Goal: Information Seeking & Learning: Learn about a topic

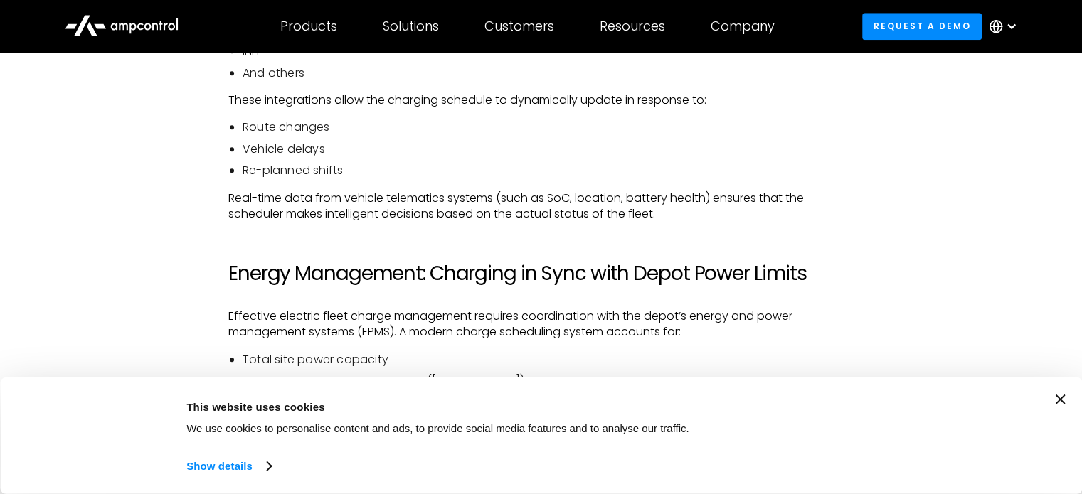
scroll to position [1507, 0]
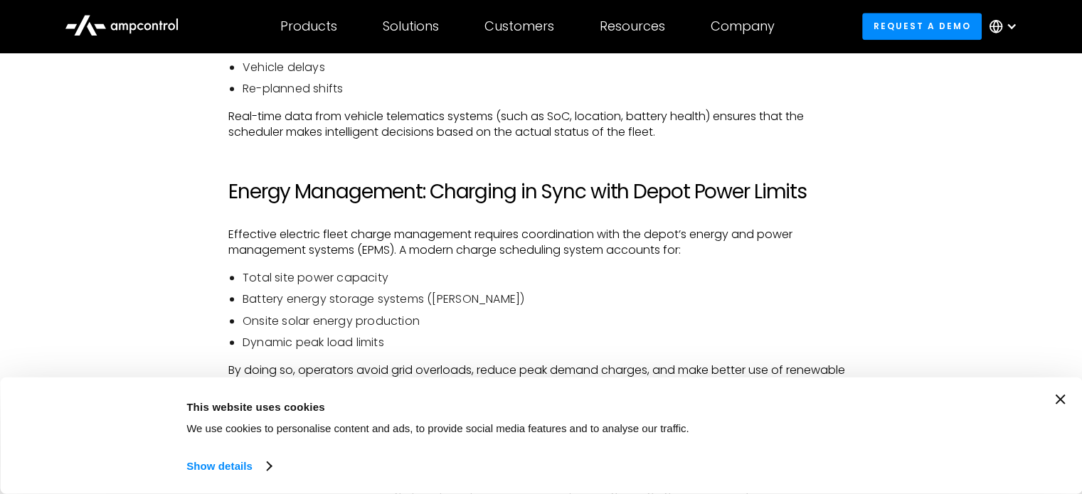
click at [1055, 398] on div "Consent Details [#IABV2SETTINGS#] About This website uses cookies We use cookie…" at bounding box center [540, 436] width 1047 height 82
click at [1065, 398] on icon "Close banner" at bounding box center [1060, 400] width 10 height 10
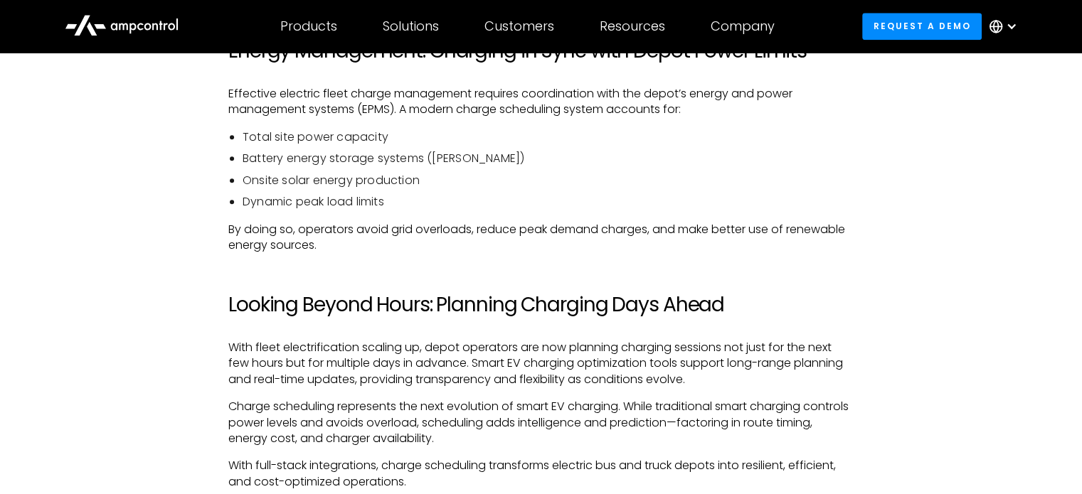
scroll to position [1649, 0]
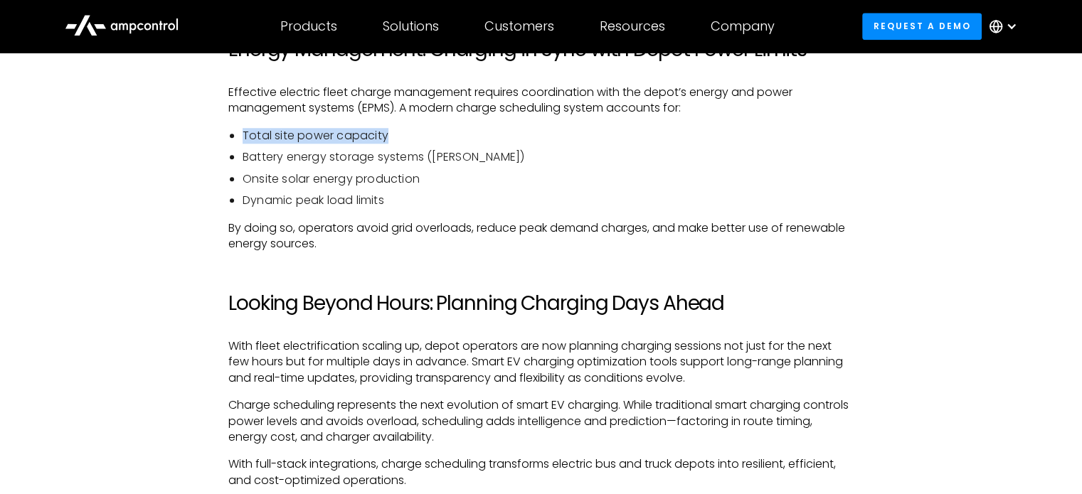
drag, startPoint x: 353, startPoint y: 142, endPoint x: 451, endPoint y: 154, distance: 98.3
click at [502, 142] on li "Total site power capacity" at bounding box center [547, 136] width 611 height 16
click at [341, 164] on li "Battery energy storage systems ([PERSON_NAME])" at bounding box center [547, 157] width 611 height 16
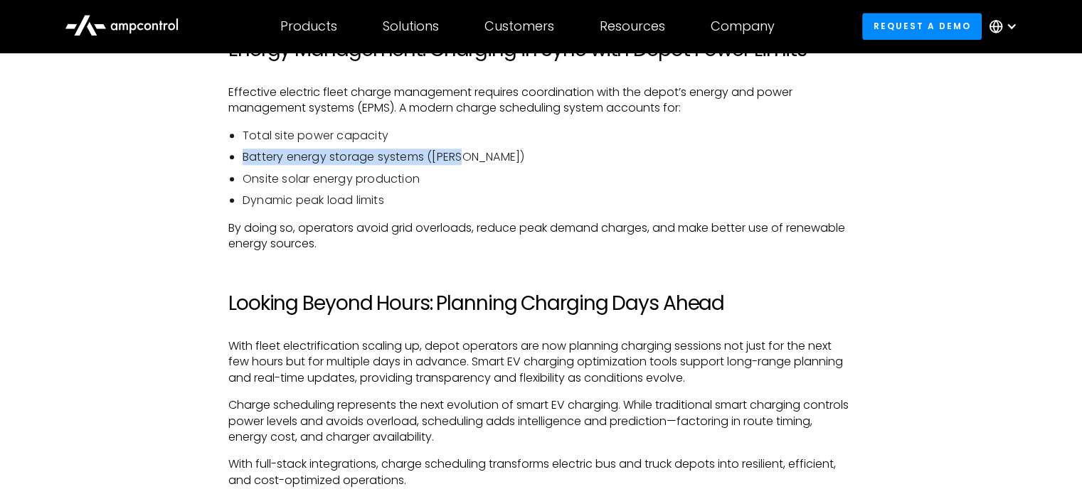
drag, startPoint x: 238, startPoint y: 156, endPoint x: 501, endPoint y: 150, distance: 262.5
click at [501, 150] on ul "Total site power capacity Battery energy storage systems ([PERSON_NAME]) Onsite…" at bounding box center [540, 168] width 625 height 81
click at [492, 158] on li "Battery energy storage systems ([PERSON_NAME])" at bounding box center [547, 157] width 611 height 16
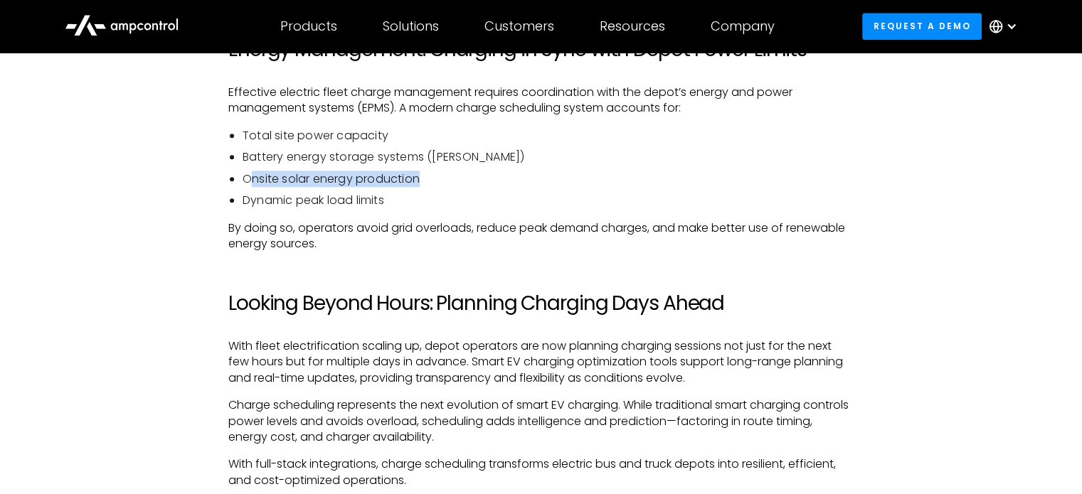
drag, startPoint x: 247, startPoint y: 183, endPoint x: 482, endPoint y: 176, distance: 234.8
click at [482, 176] on li "Onsite solar energy production" at bounding box center [547, 179] width 611 height 16
click at [410, 191] on ul "Total site power capacity Battery energy storage systems ([PERSON_NAME]) Onsite…" at bounding box center [540, 168] width 625 height 81
drag, startPoint x: 234, startPoint y: 198, endPoint x: 551, endPoint y: 174, distance: 318.1
click at [551, 174] on ul "Total site power capacity Battery energy storage systems ([PERSON_NAME]) Onsite…" at bounding box center [540, 168] width 625 height 81
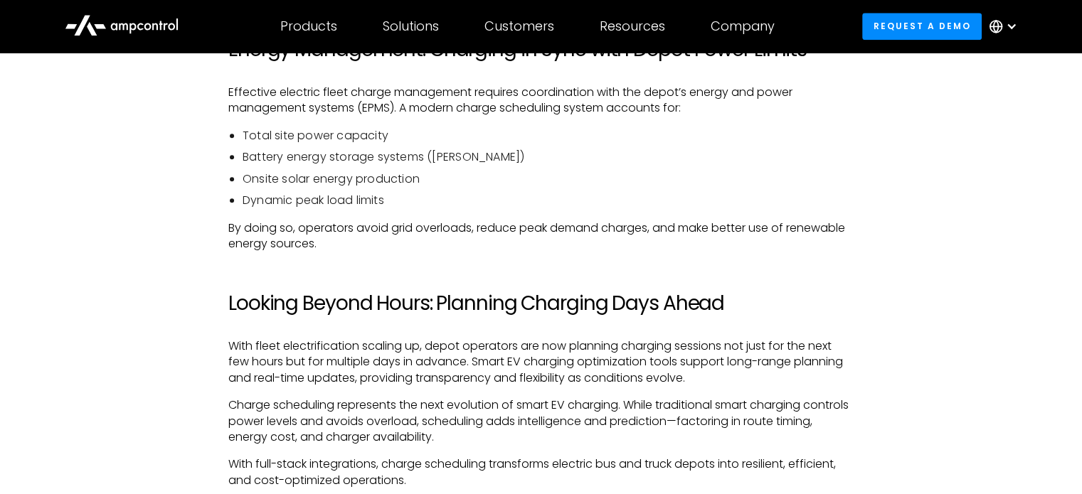
click at [552, 176] on li "Onsite solar energy production" at bounding box center [547, 179] width 611 height 16
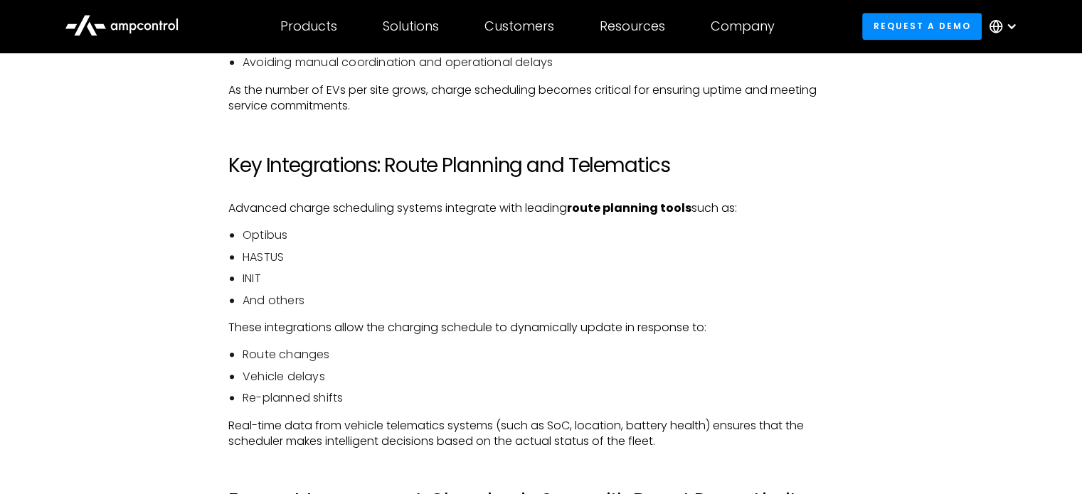
scroll to position [1222, 0]
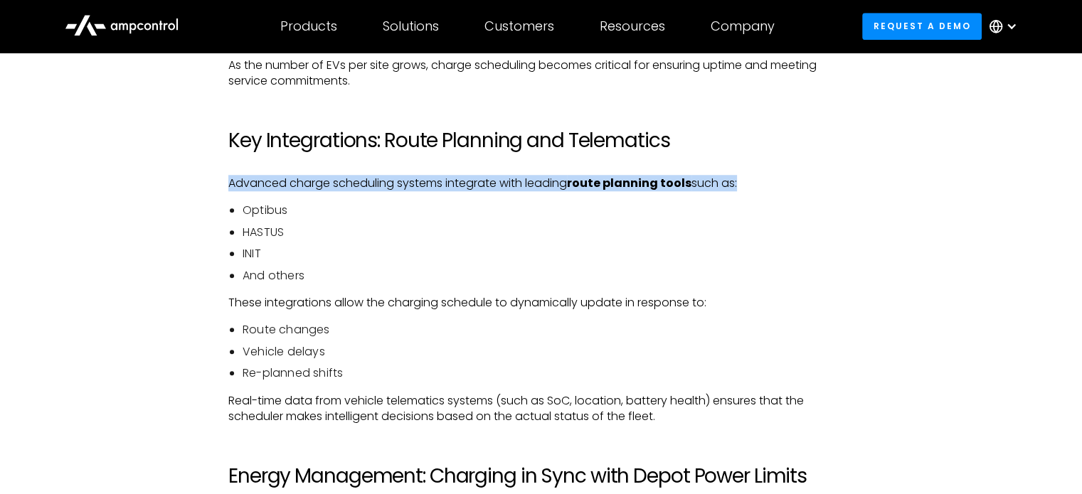
drag, startPoint x: 216, startPoint y: 188, endPoint x: 740, endPoint y: 174, distance: 524.3
click at [740, 174] on div "As electric vehicle (EV) adoption accelerates in public transit and logistics, …" at bounding box center [541, 244] width 654 height 1397
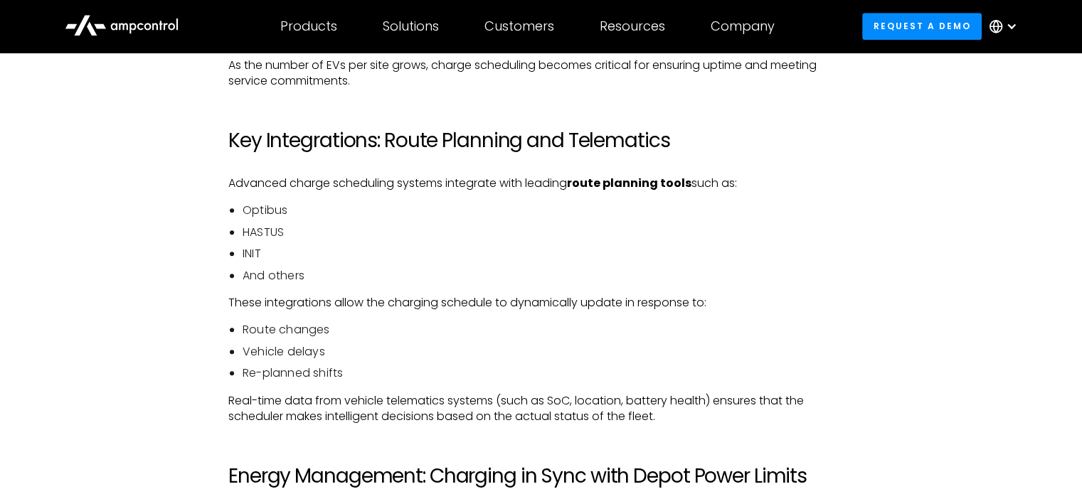
click at [350, 207] on li "Optibus" at bounding box center [547, 211] width 611 height 16
drag, startPoint x: 243, startPoint y: 210, endPoint x: 368, endPoint y: 210, distance: 125.2
click at [368, 210] on li "Optibus" at bounding box center [547, 211] width 611 height 16
click at [369, 210] on li "Optibus" at bounding box center [547, 211] width 611 height 16
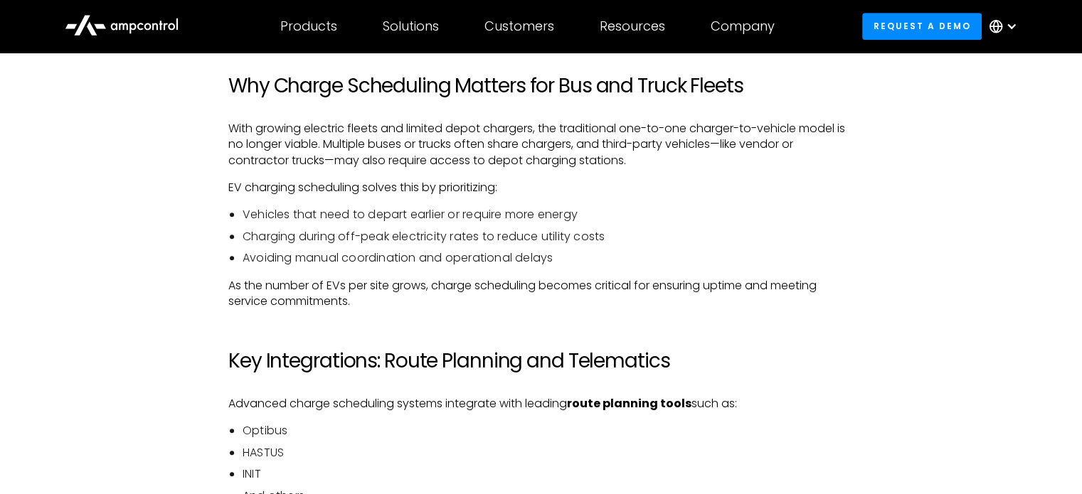
scroll to position [938, 0]
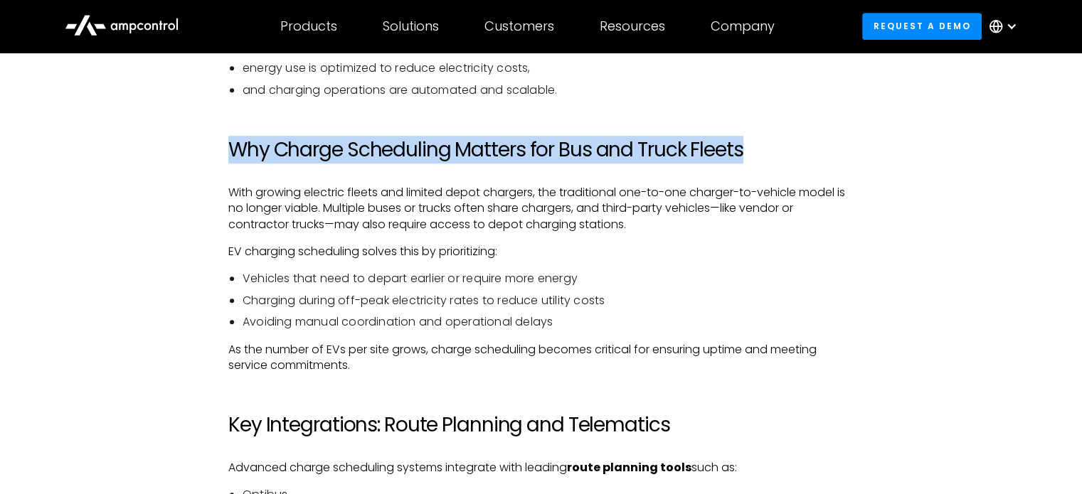
drag, startPoint x: 405, startPoint y: 154, endPoint x: 762, endPoint y: 148, distance: 357.7
click at [772, 144] on h2 "Why Charge Scheduling Matters for Bus and Truck Fleets" at bounding box center [540, 150] width 625 height 24
